Goal: Task Accomplishment & Management: Use online tool/utility

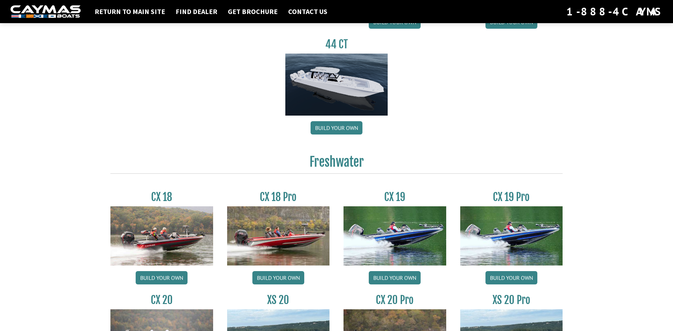
scroll to position [446, 0]
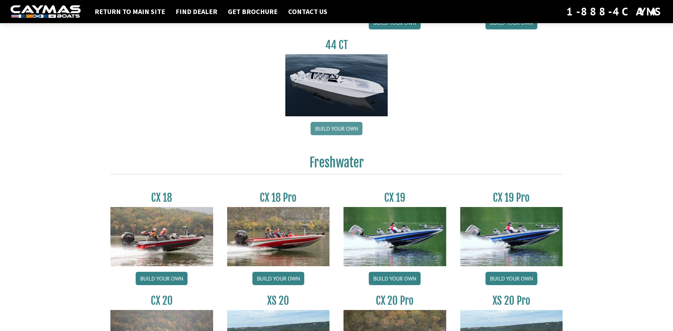
click at [354, 130] on link "Build your own" at bounding box center [337, 128] width 52 height 13
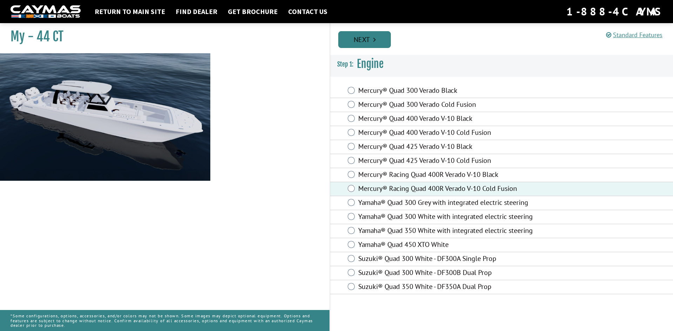
click at [381, 44] on link "Next" at bounding box center [364, 39] width 53 height 17
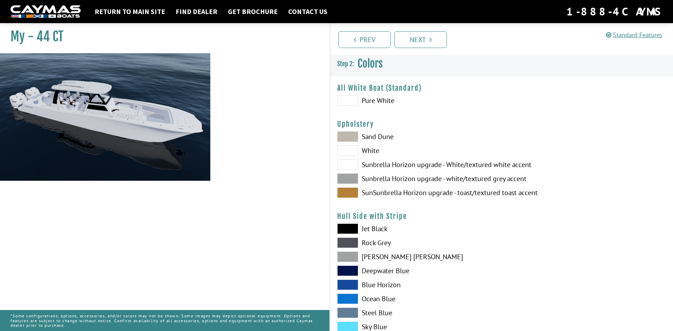
click at [346, 190] on span at bounding box center [347, 193] width 21 height 11
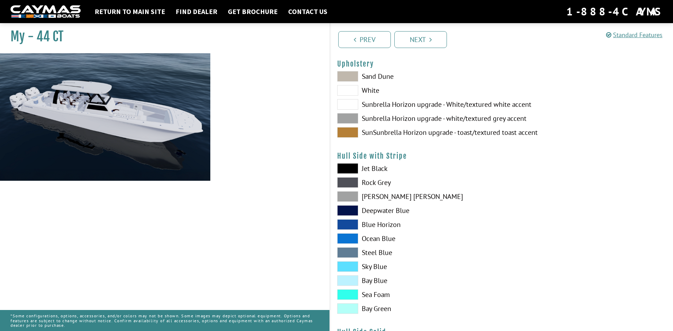
scroll to position [63, 0]
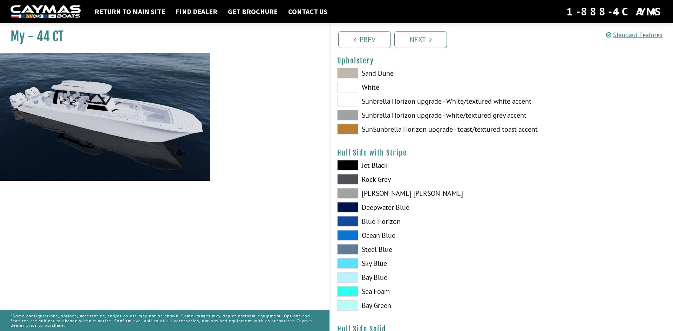
click at [357, 222] on span at bounding box center [347, 221] width 21 height 11
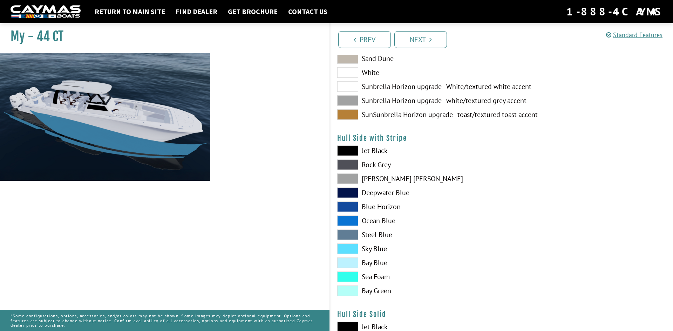
scroll to position [82, 0]
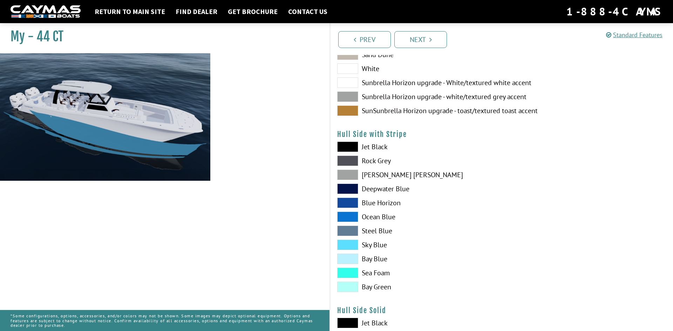
click at [355, 271] on span at bounding box center [347, 273] width 21 height 11
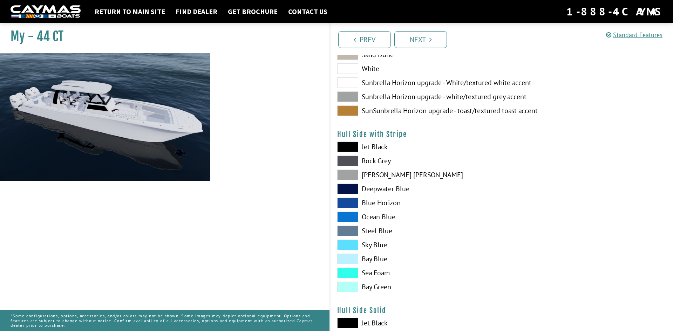
click at [355, 271] on span at bounding box center [347, 273] width 21 height 11
click at [349, 258] on span at bounding box center [347, 259] width 21 height 11
click at [348, 242] on span at bounding box center [347, 245] width 21 height 11
click at [348, 202] on span at bounding box center [347, 203] width 21 height 11
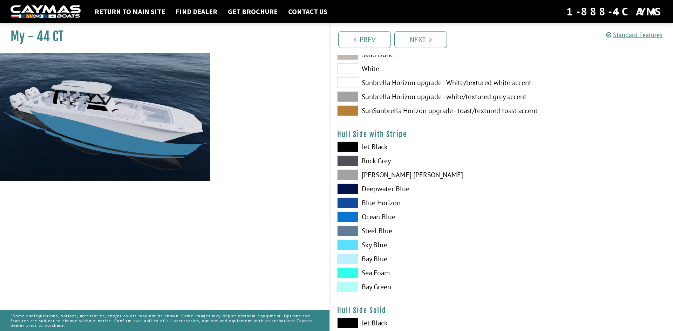
click at [350, 213] on span at bounding box center [347, 217] width 21 height 11
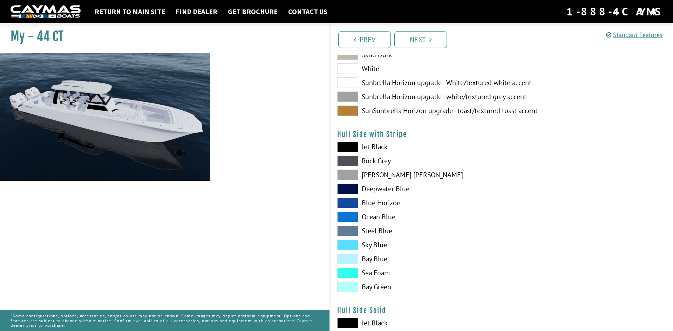
click at [352, 238] on div "Jet Black Rock Grey Dove Gray Deepwater Blue Blue Horizon Ocean Blue" at bounding box center [415, 219] width 171 height 154
click at [348, 293] on div "Jet Black Rock Grey Dove Gray Deepwater Blue Blue Horizon Ocean Blue" at bounding box center [415, 219] width 171 height 154
click at [352, 289] on span at bounding box center [347, 287] width 21 height 11
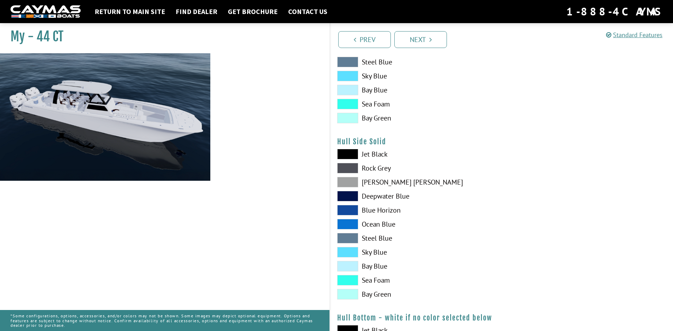
scroll to position [258, 0]
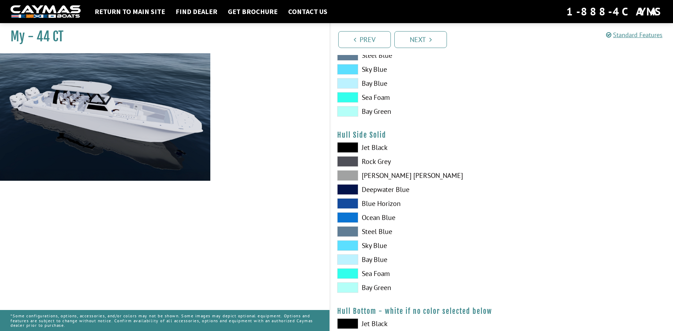
click at [351, 259] on span at bounding box center [347, 260] width 21 height 11
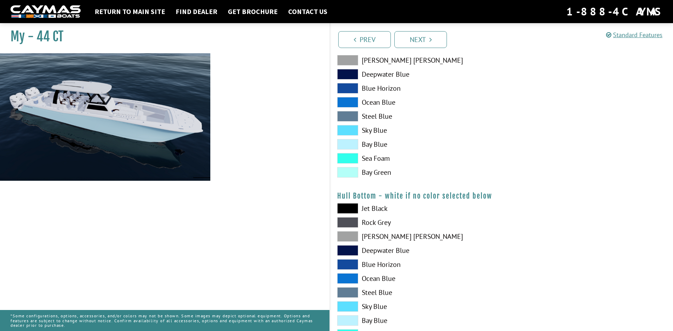
scroll to position [377, 0]
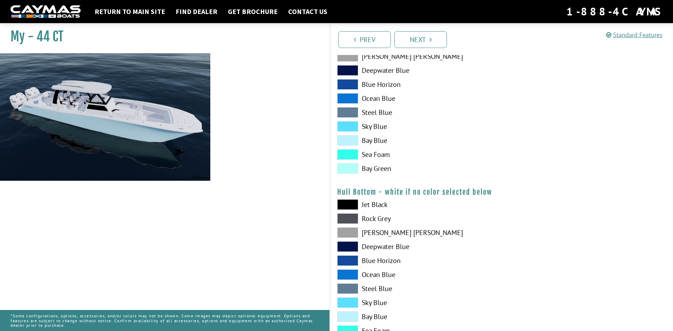
click at [353, 200] on span at bounding box center [347, 205] width 21 height 11
click at [354, 205] on span at bounding box center [347, 205] width 21 height 11
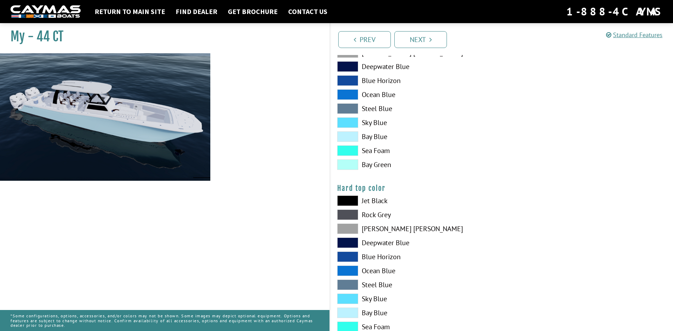
scroll to position [561, 0]
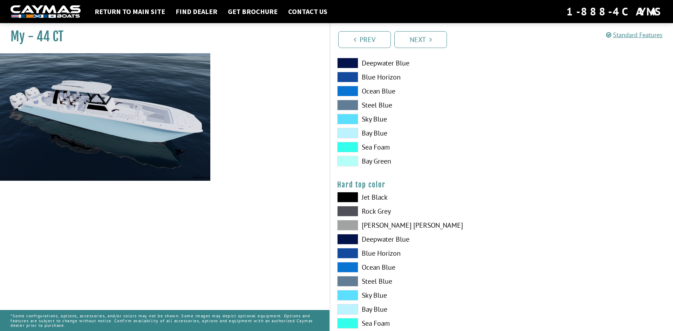
click at [351, 197] on span at bounding box center [347, 197] width 21 height 11
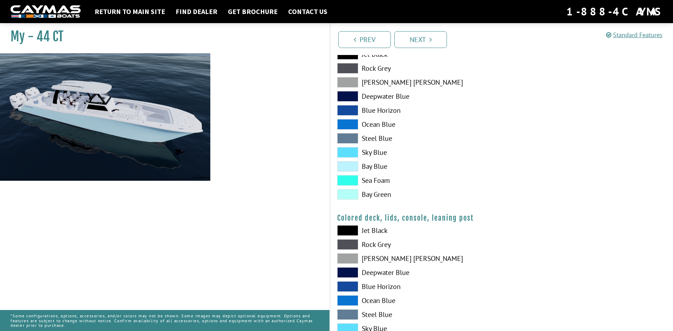
scroll to position [709, 0]
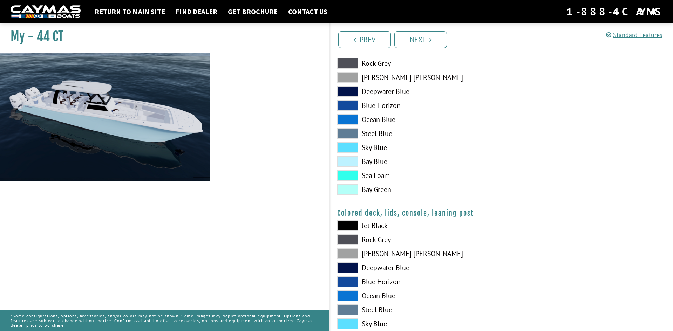
click at [355, 226] on span at bounding box center [347, 226] width 21 height 11
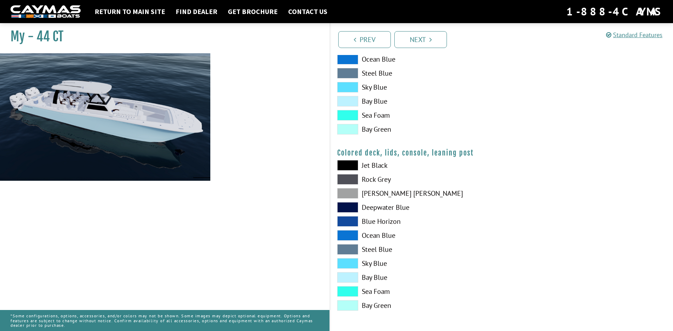
click at [355, 252] on span at bounding box center [347, 249] width 21 height 11
click at [433, 39] on link "Next" at bounding box center [420, 39] width 53 height 17
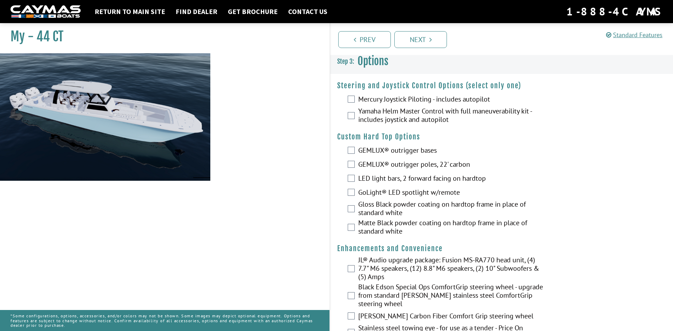
scroll to position [0, 0]
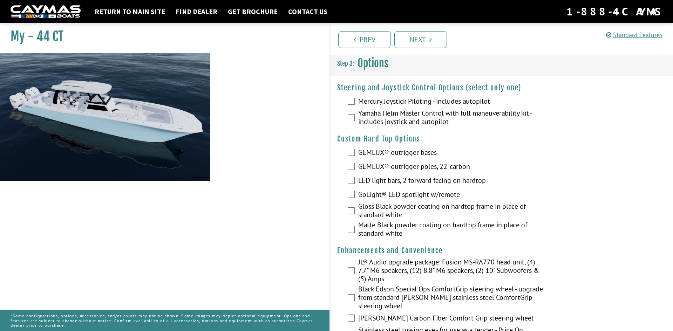
click at [356, 103] on div "Mercury Joystick Piloting - includes autopilot" at bounding box center [501, 102] width 343 height 14
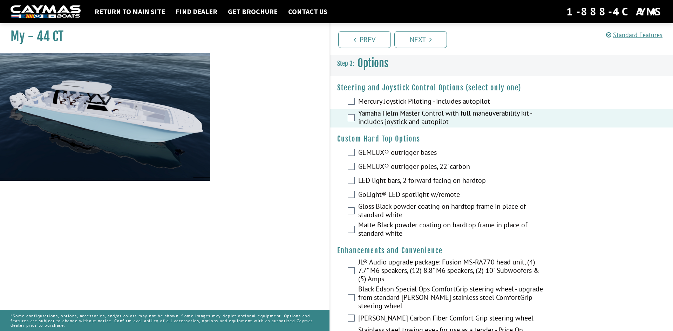
click at [355, 154] on div "GEMLUX® outrigger bases" at bounding box center [501, 153] width 343 height 14
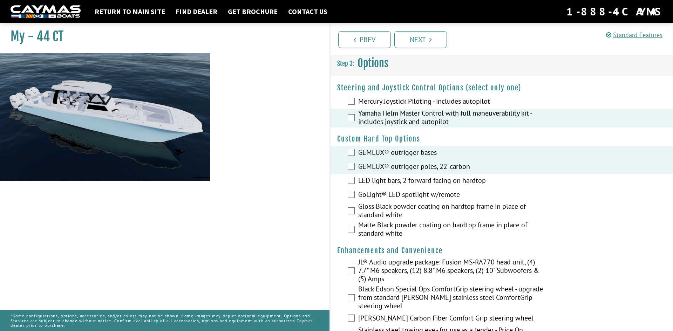
click at [352, 176] on div "LED light bars, 2 forward facing on hardtop" at bounding box center [501, 181] width 343 height 14
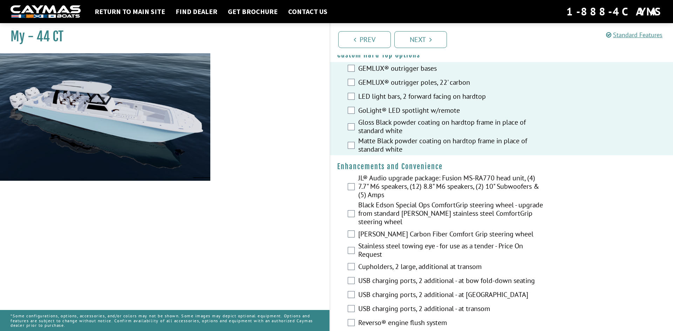
scroll to position [90, 0]
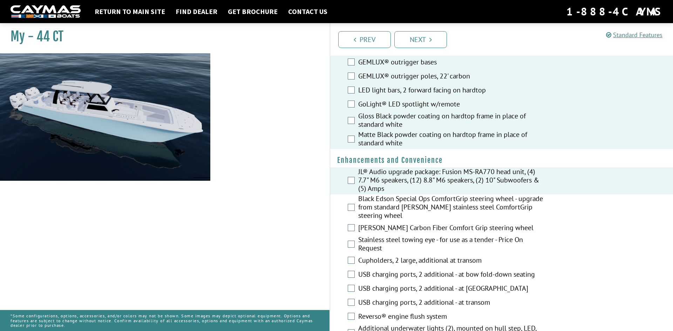
click at [356, 208] on div "Black Edson Special Ops ComfortGrip steering wheel - upgrade from standard Edso…" at bounding box center [501, 208] width 343 height 27
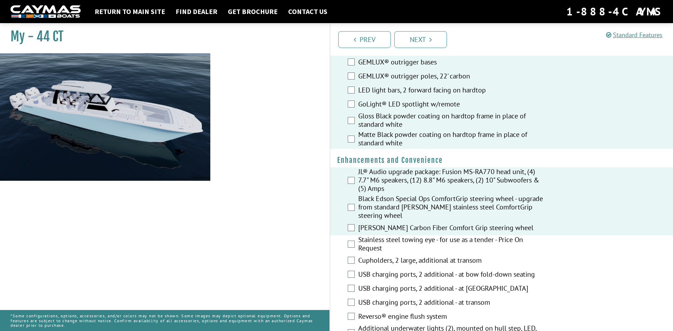
click at [353, 239] on div "Stainless steel towing eye - for use as a tender - Price On Request" at bounding box center [501, 245] width 343 height 19
click at [354, 248] on div "Stainless steel towing eye - for use as a tender - Price On Request" at bounding box center [501, 245] width 343 height 19
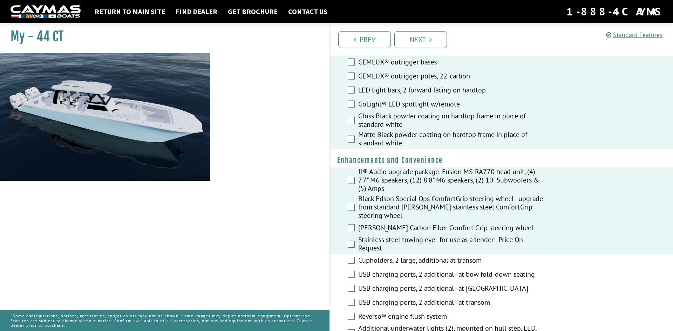
click at [355, 263] on div "Cupholders, 2 large, additional at transom" at bounding box center [501, 261] width 343 height 14
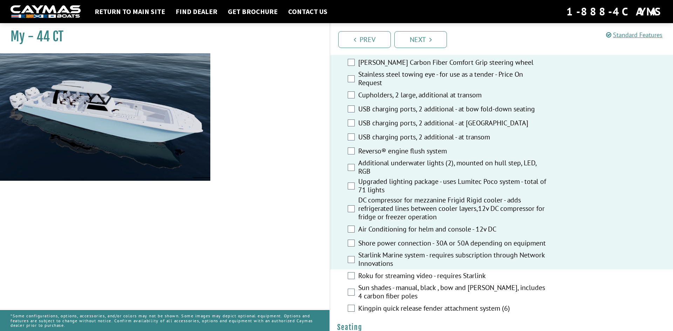
scroll to position [257, 0]
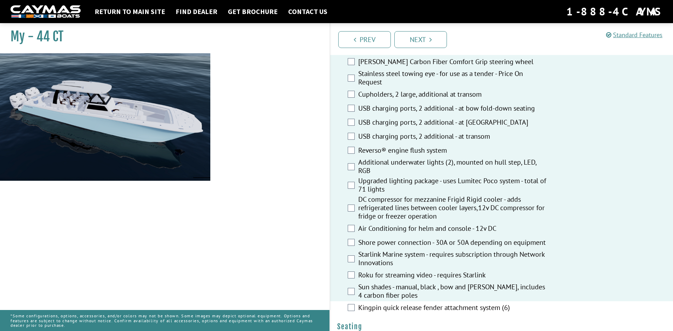
click at [356, 311] on div "Kingpin quick release fender attachment system (6)" at bounding box center [501, 309] width 343 height 14
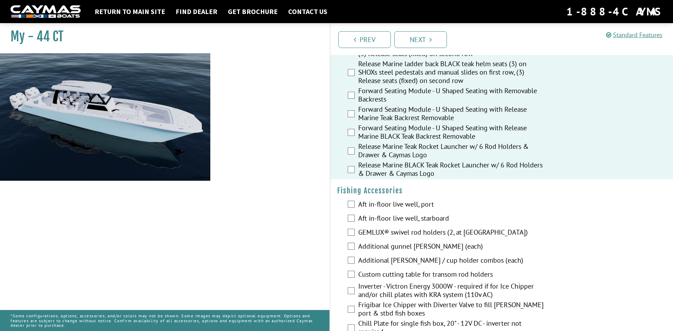
scroll to position [630, 0]
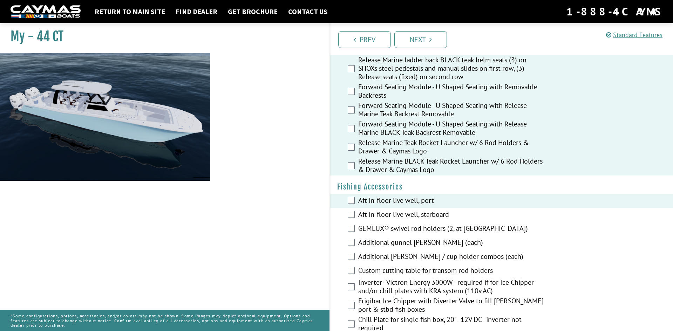
click at [353, 210] on div "Aft in-floor live well, starboard" at bounding box center [501, 215] width 343 height 14
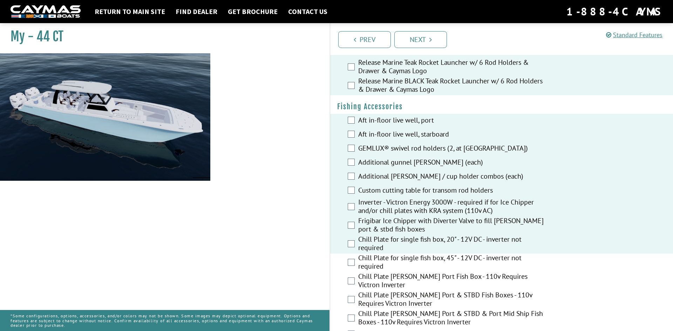
scroll to position [713, 0]
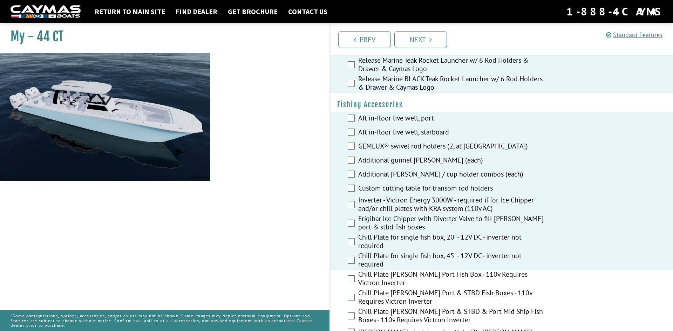
click at [352, 281] on div "Chill Plate Stern Port Fish Box - 110v Requires Victron Inverter" at bounding box center [501, 279] width 343 height 19
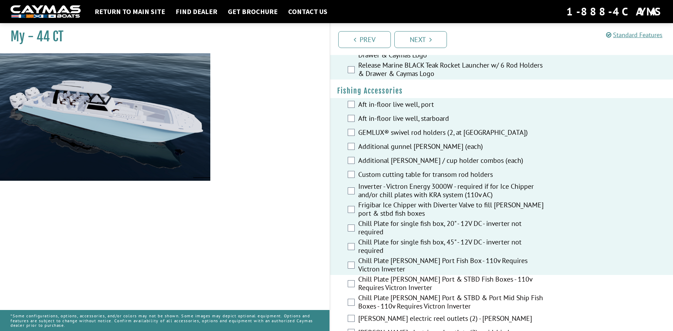
scroll to position [733, 0]
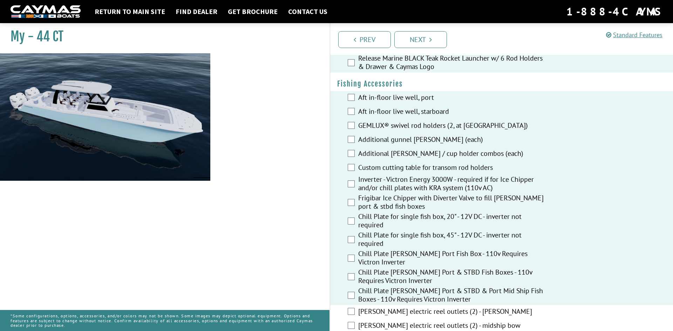
click at [355, 307] on div "Hubbell electric reel outlets (2) - stern" at bounding box center [501, 312] width 343 height 14
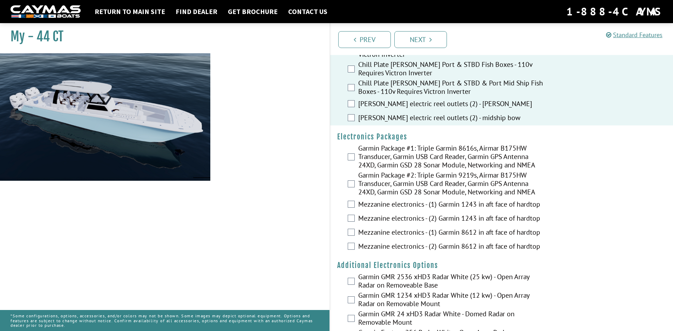
scroll to position [942, 0]
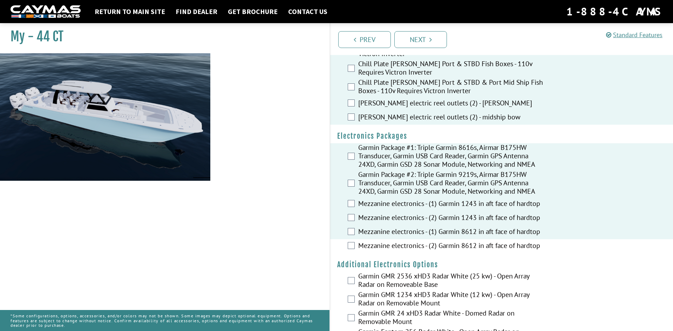
click at [352, 240] on div "Mezzanine electronics - (2) Garmin 8612 in aft face of hardtop" at bounding box center [501, 247] width 343 height 14
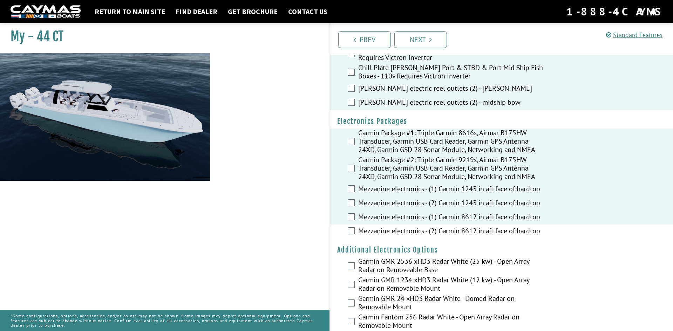
scroll to position [957, 0]
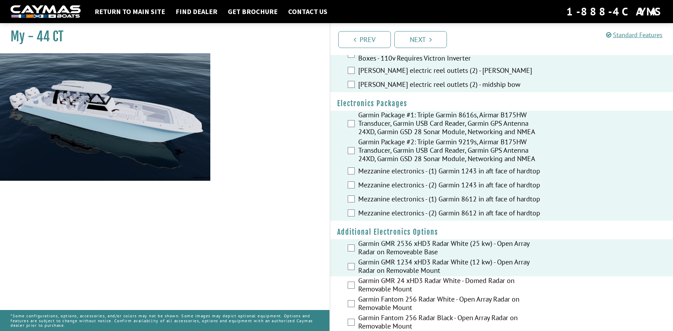
scroll to position [975, 0]
click at [356, 278] on div "Garmin GMR 24 xHD3 Radar White - Domed Radar on Removable Mount" at bounding box center [501, 285] width 343 height 19
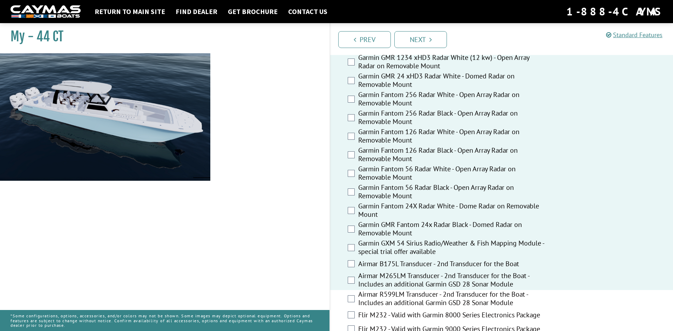
scroll to position [1180, 0]
click at [355, 291] on div "Airmar R599LM Transducer - 2nd Transducer for the Boat - Includes an additional…" at bounding box center [501, 298] width 343 height 19
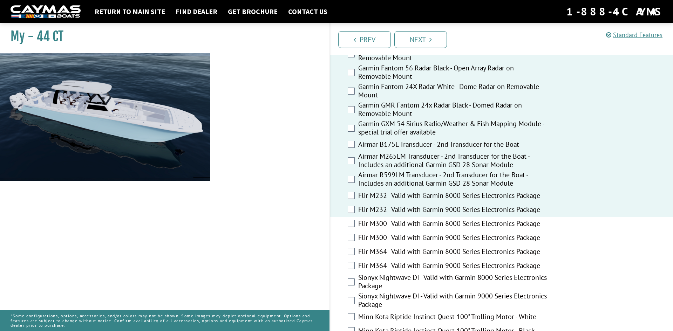
scroll to position [1302, 0]
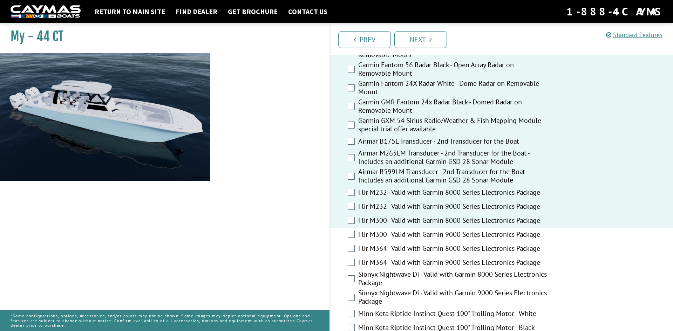
click at [355, 230] on div "Flir M300 - Valid with Garmin 9000 Series Electronics Package" at bounding box center [501, 235] width 343 height 14
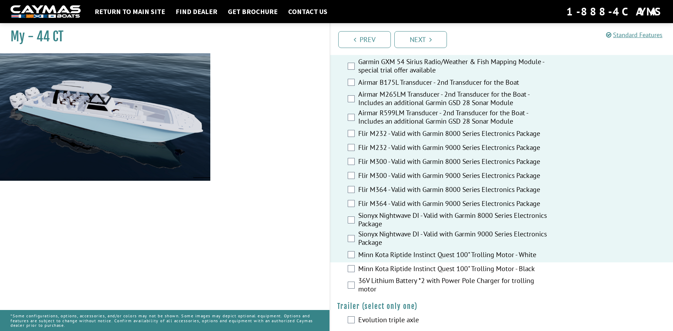
scroll to position [1367, 0]
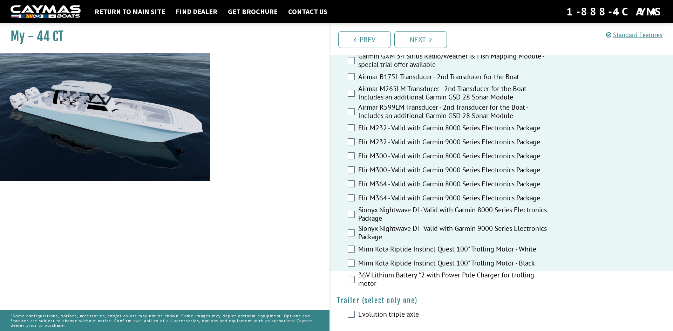
click at [355, 273] on div "36V Lithium Battery *2 with Power Pole Charger for trolling motor" at bounding box center [501, 280] width 343 height 19
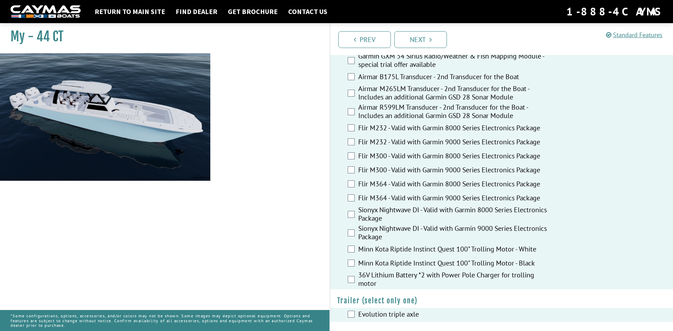
click at [416, 52] on div "Prev Next" at bounding box center [502, 39] width 344 height 32
click at [431, 37] on icon "Pagination" at bounding box center [431, 39] width 2 height 7
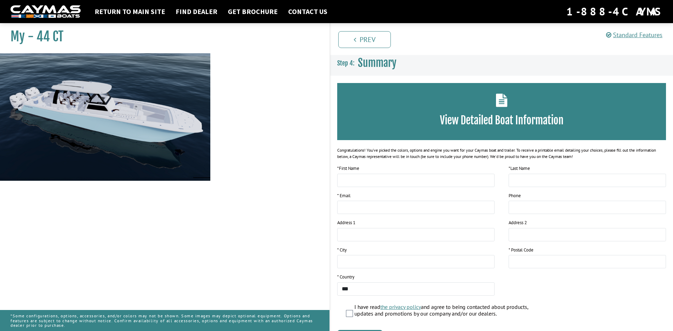
scroll to position [45, 0]
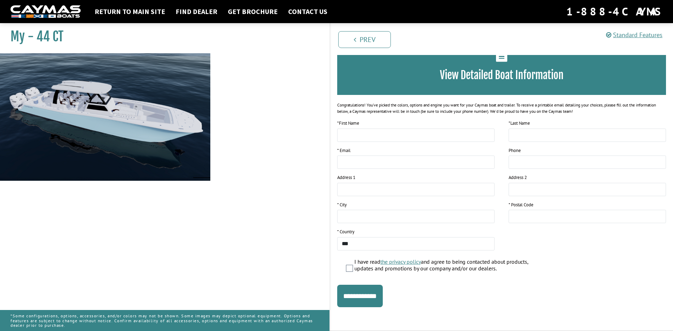
click at [415, 122] on div "* First Name" at bounding box center [415, 131] width 157 height 22
